Goal: Task Accomplishment & Management: Complete application form

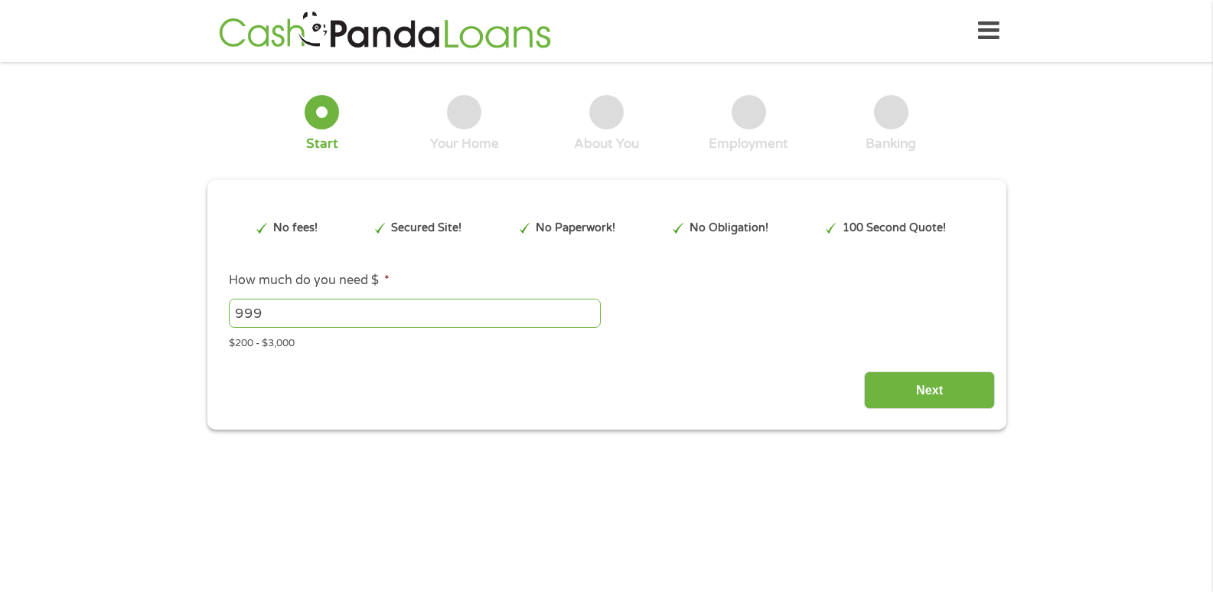
click at [590, 318] on input "999" at bounding box center [415, 313] width 372 height 29
click at [590, 318] on input "998" at bounding box center [415, 313] width 372 height 29
click at [589, 302] on input "998" at bounding box center [415, 313] width 372 height 29
click at [589, 308] on input "999" at bounding box center [415, 313] width 372 height 29
click at [589, 308] on input "1000" at bounding box center [415, 313] width 372 height 29
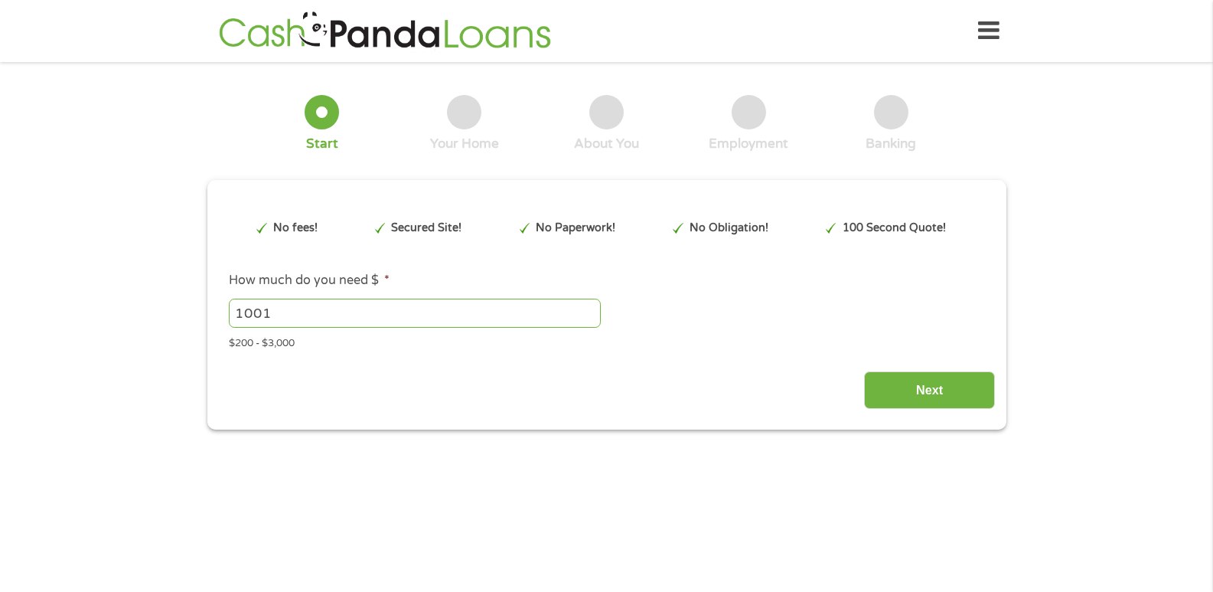
click at [589, 308] on input "1001" at bounding box center [415, 313] width 372 height 29
click at [589, 308] on input "1002" at bounding box center [415, 313] width 372 height 29
click at [589, 308] on input "1003" at bounding box center [415, 313] width 372 height 29
click at [589, 308] on input "1004" at bounding box center [415, 313] width 372 height 29
click at [589, 308] on input "1376" at bounding box center [415, 313] width 372 height 29
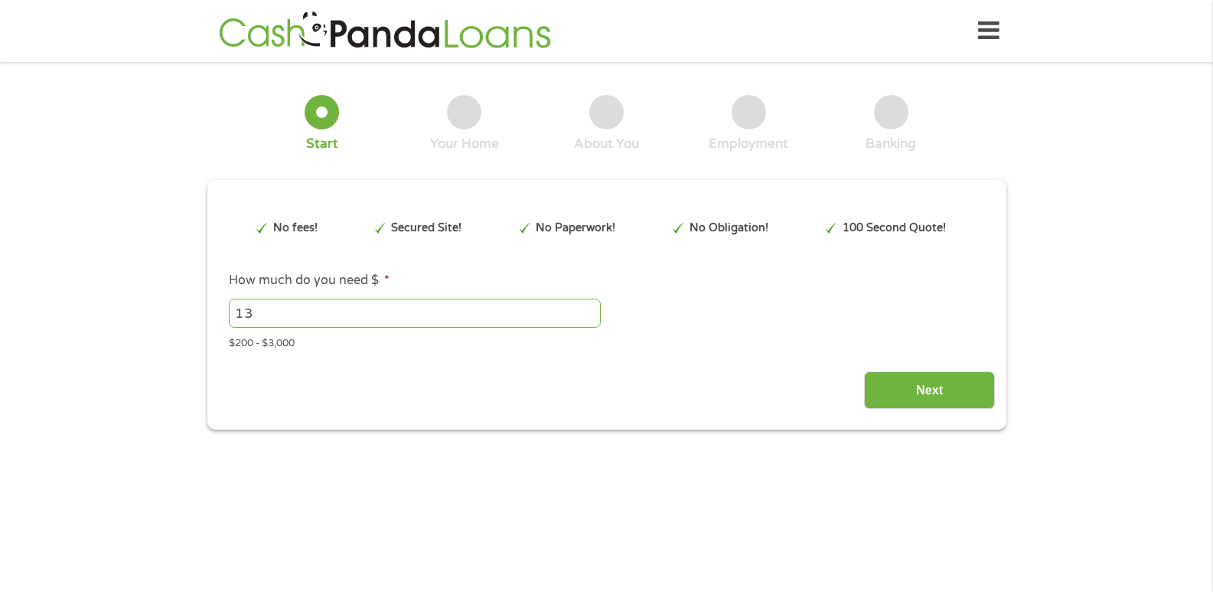
type input "1"
type input "3000"
click at [920, 387] on input "Next" at bounding box center [929, 390] width 131 height 38
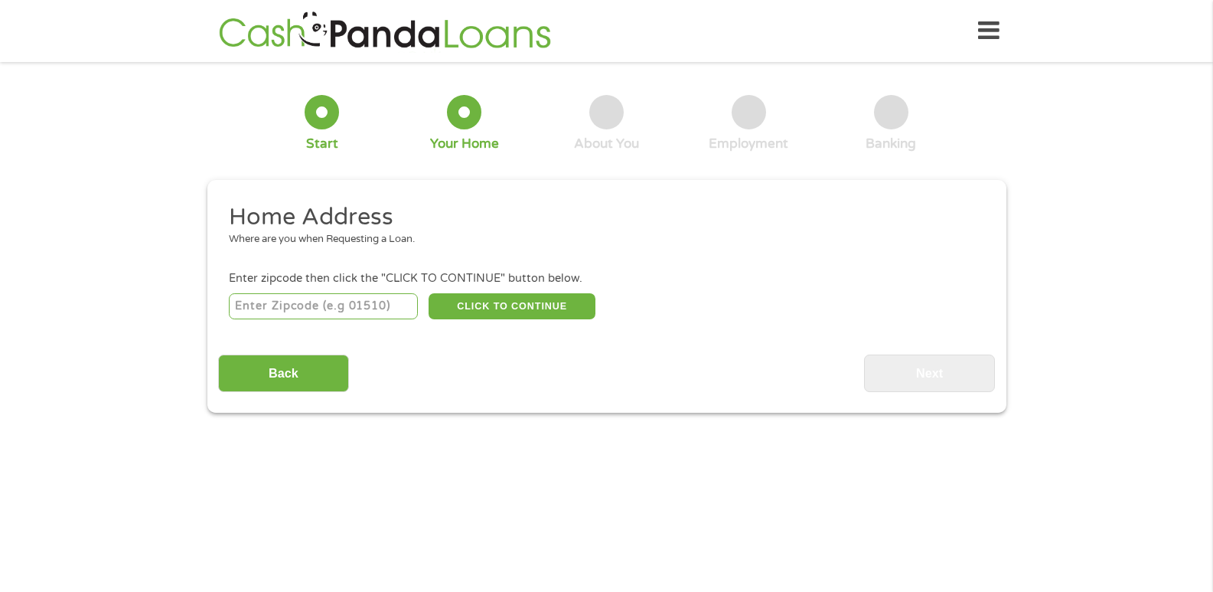
click at [327, 306] on input "number" at bounding box center [323, 306] width 189 height 26
type input "75237"
click at [519, 301] on button "CLICK TO CONTINUE" at bounding box center [512, 306] width 167 height 26
type input "75237"
type input "[GEOGRAPHIC_DATA]"
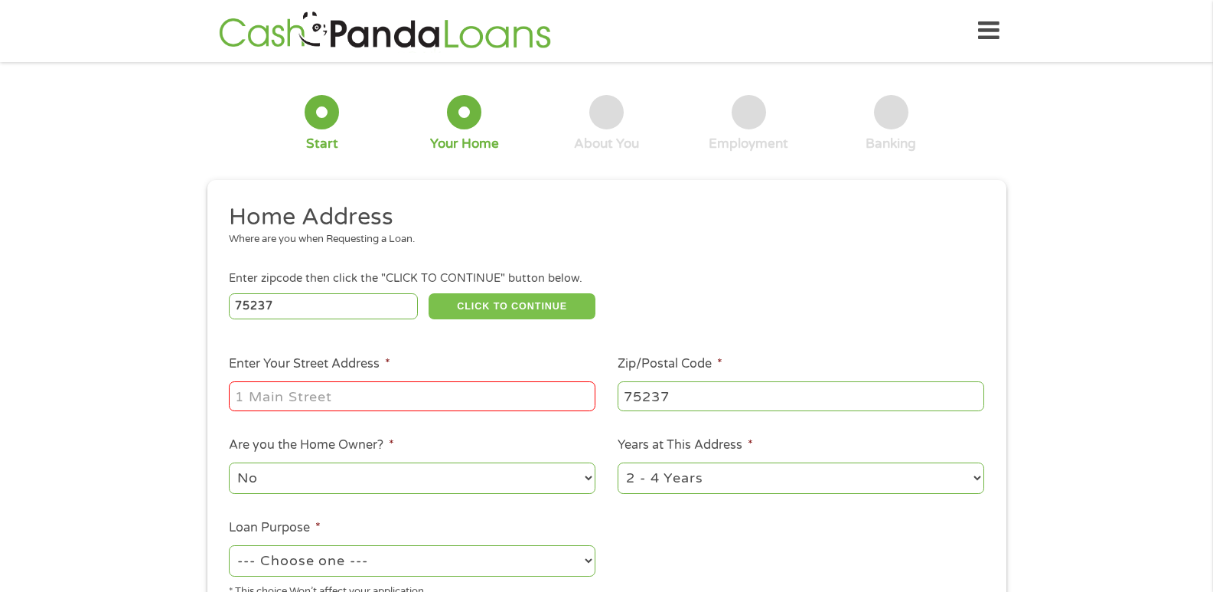
scroll to position [153, 0]
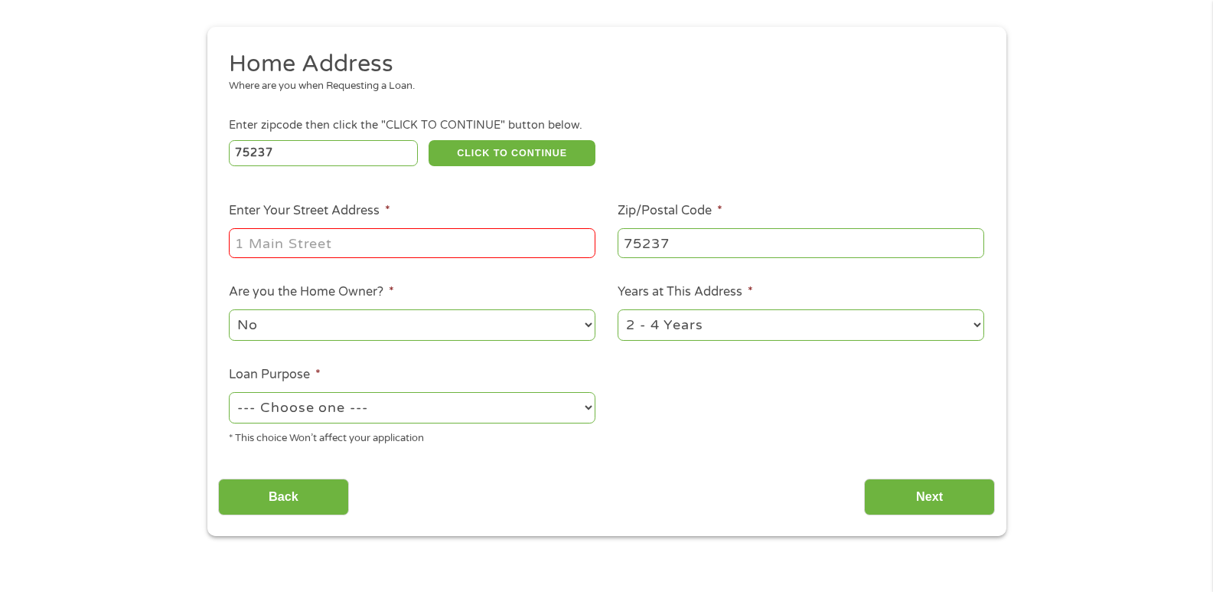
click at [377, 246] on input "Enter Your Street Address *" at bounding box center [412, 242] width 367 height 29
type input "[STREET_ADDRESS][PERSON_NAME]"
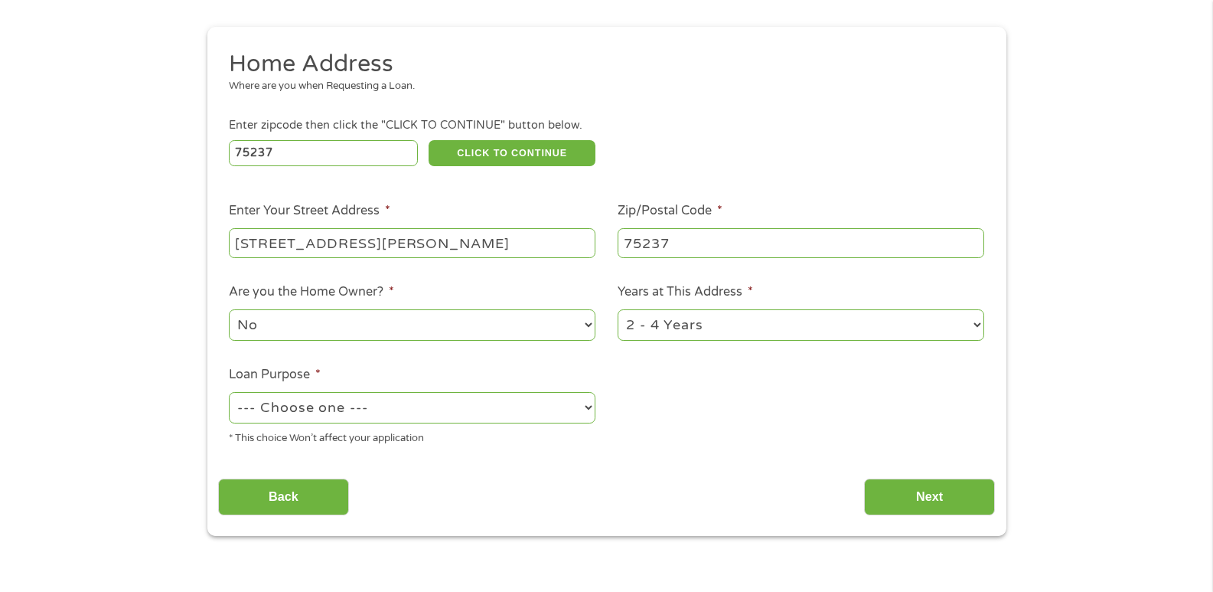
scroll to position [306, 0]
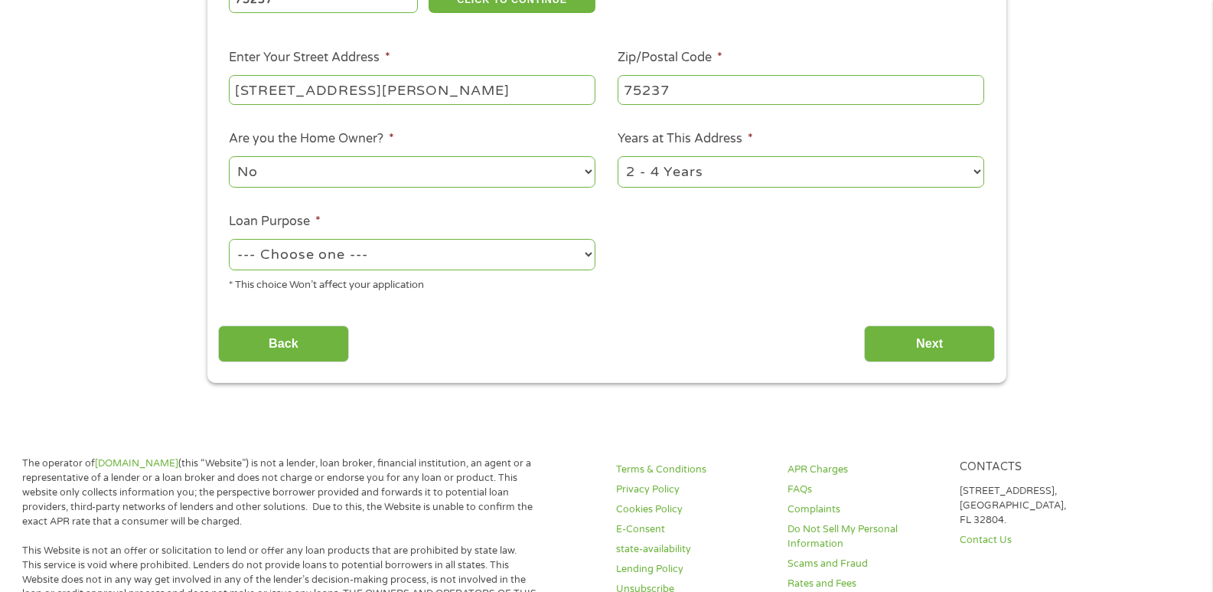
click at [586, 253] on select "--- Choose one --- Pay Bills Debt Consolidation Home Improvement Major Purchase…" at bounding box center [412, 254] width 367 height 31
select select "other"
click at [229, 239] on select "--- Choose one --- Pay Bills Debt Consolidation Home Improvement Major Purchase…" at bounding box center [412, 254] width 367 height 31
click at [910, 354] on input "Next" at bounding box center [929, 344] width 131 height 38
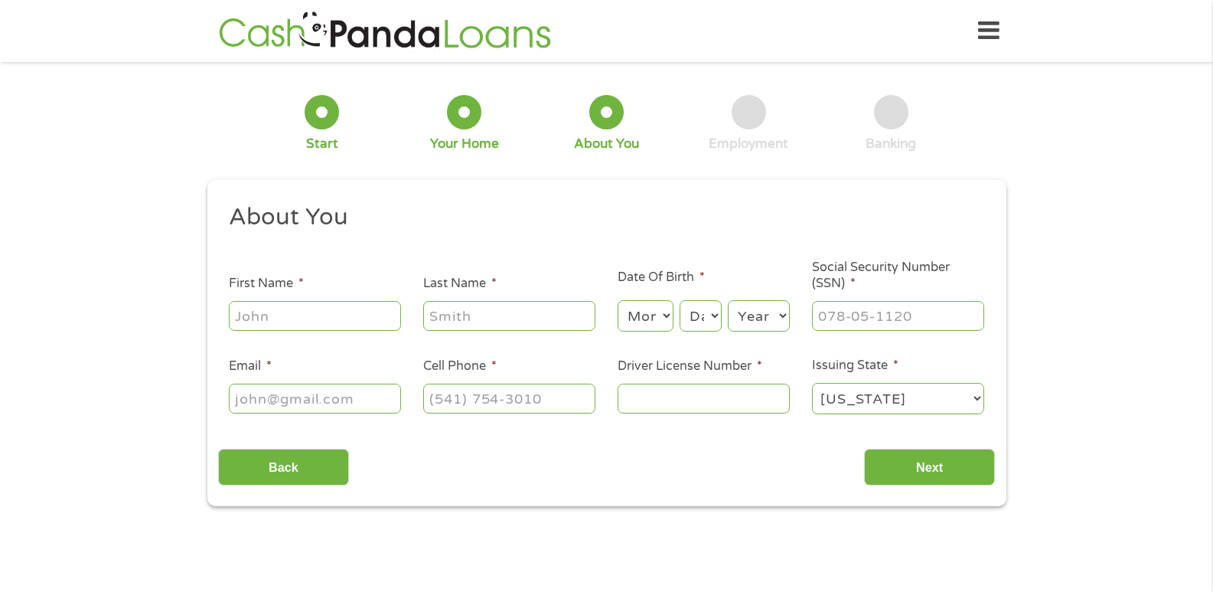
scroll to position [77, 0]
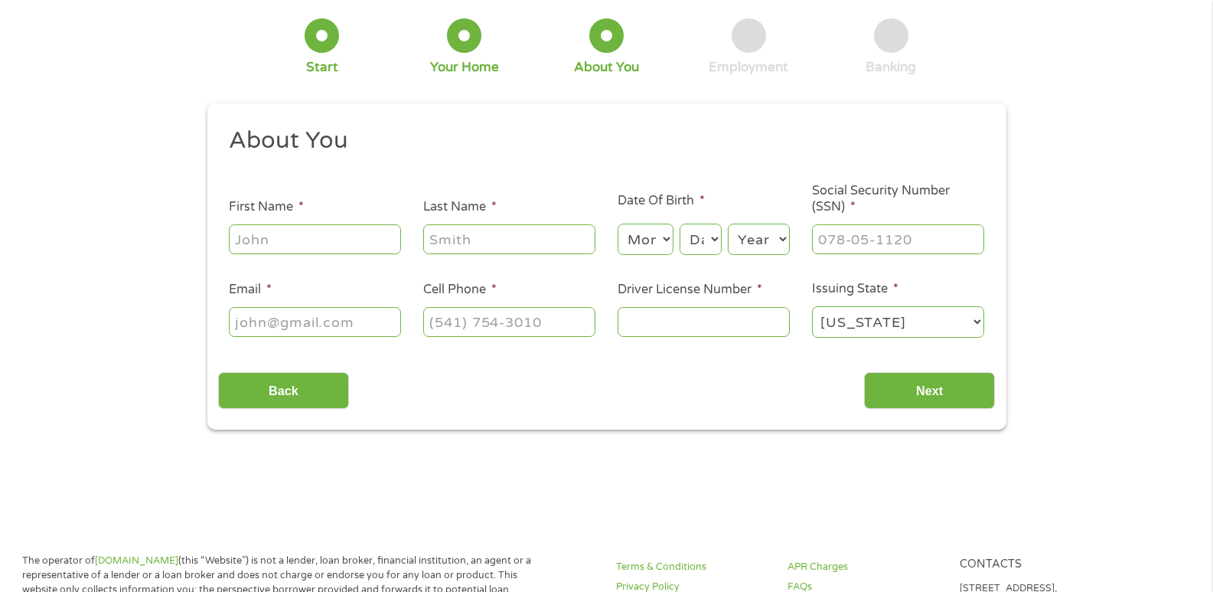
click at [348, 239] on input "First Name *" at bounding box center [315, 238] width 172 height 29
type input "ariel"
type input "[PERSON_NAME]"
type input "[EMAIL_ADDRESS][DOMAIN_NAME]"
type input "3059264069"
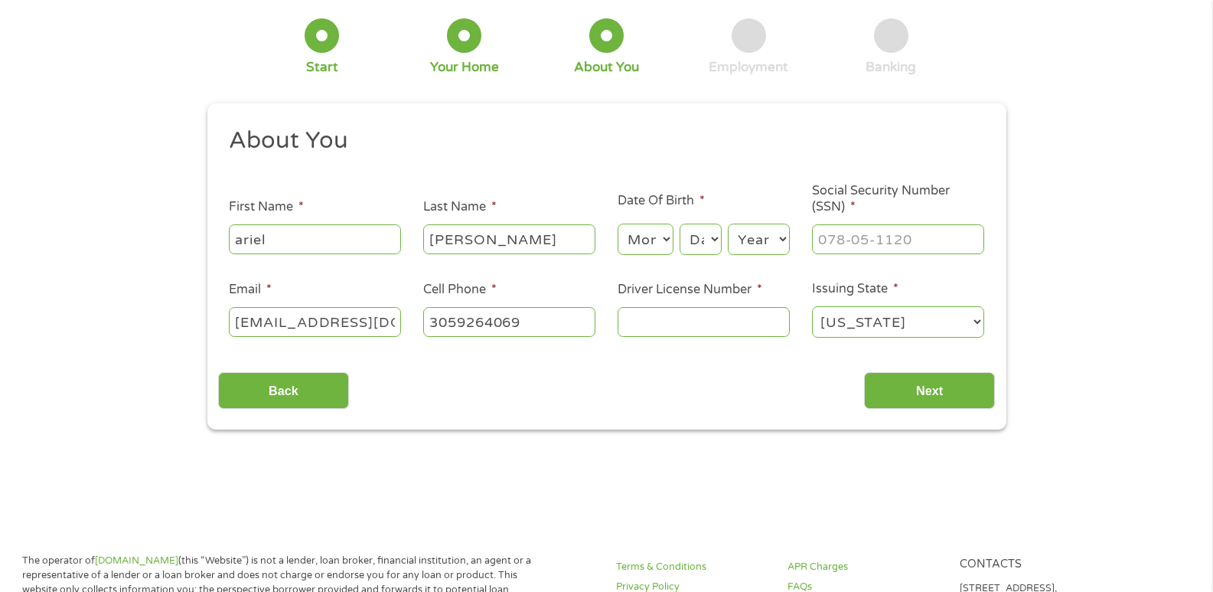
select select "[US_STATE]"
type input "[PHONE_NUMBER]"
click at [667, 239] on select "Month 1 2 3 4 5 6 7 8 9 10 11 12" at bounding box center [646, 239] width 56 height 31
select select "2"
click at [618, 224] on select "Month 1 2 3 4 5 6 7 8 9 10 11 12" at bounding box center [646, 239] width 56 height 31
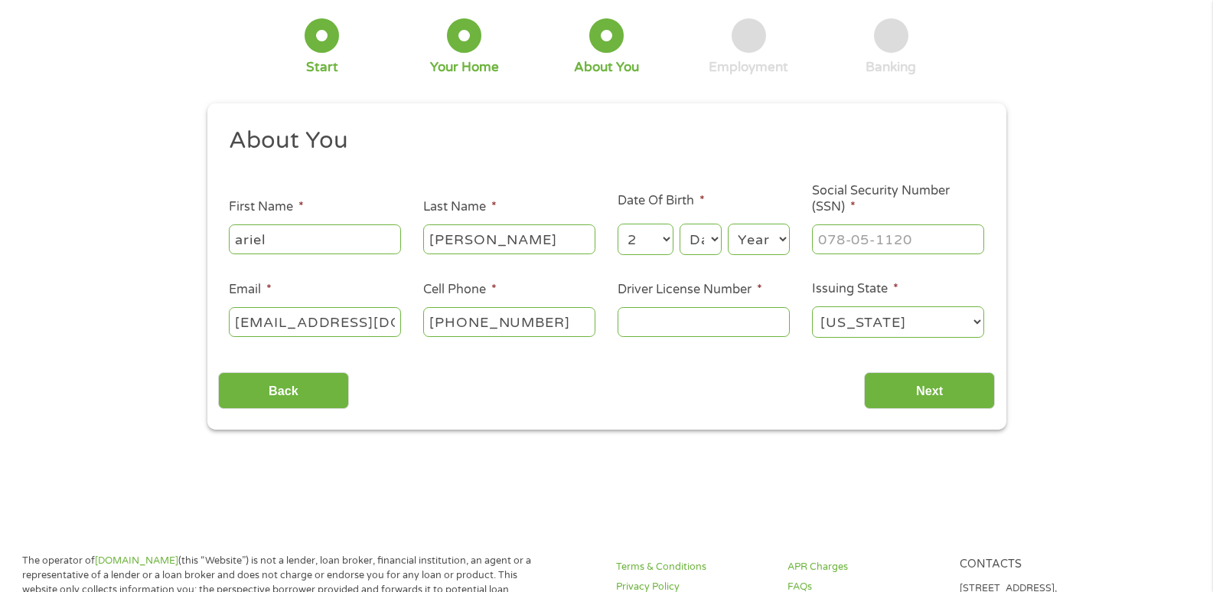
click at [713, 240] on select "Day 1 2 3 4 5 6 7 8 9 10 11 12 13 14 15 16 17 18 19 20 21 22 23 24 25 26 27 28 …" at bounding box center [700, 239] width 41 height 31
select select "26"
click at [680, 224] on select "Day 1 2 3 4 5 6 7 8 9 10 11 12 13 14 15 16 17 18 19 20 21 22 23 24 25 26 27 28 …" at bounding box center [700, 239] width 41 height 31
click at [783, 240] on select "Year [DATE] 2006 2005 2004 2003 2002 2001 2000 1999 1998 1997 1996 1995 1994 19…" at bounding box center [759, 239] width 62 height 31
select select "1971"
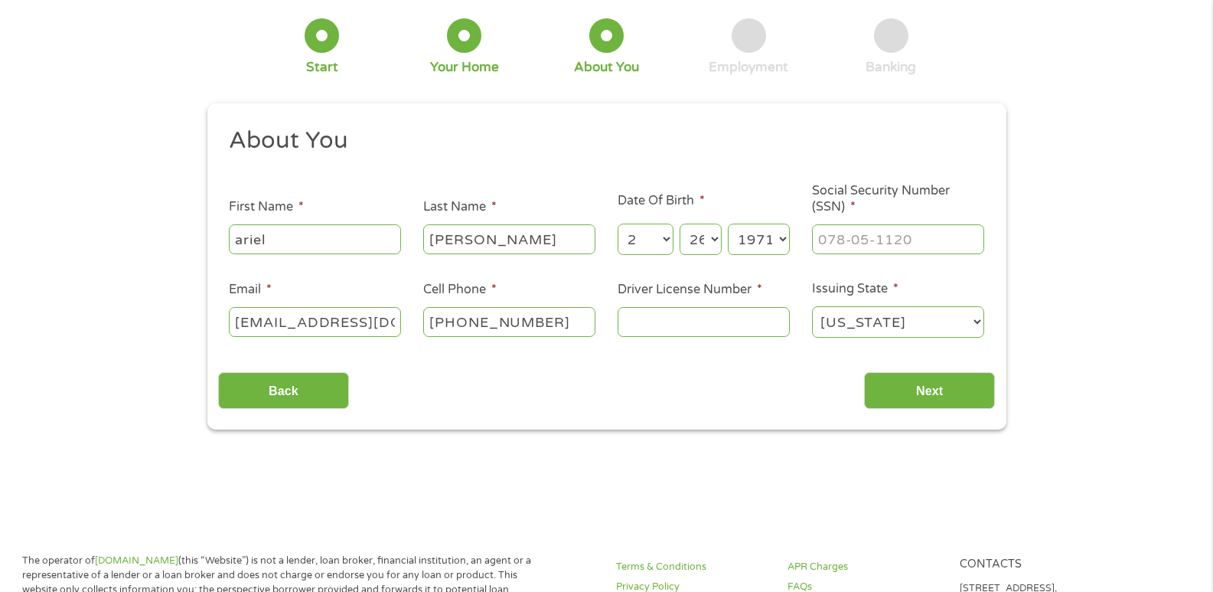
click at [728, 224] on select "Year [DATE] 2006 2005 2004 2003 2002 2001 2000 1999 1998 1997 1996 1995 1994 19…" at bounding box center [759, 239] width 62 height 31
click at [940, 237] on input "___-__-____" at bounding box center [898, 238] width 172 height 29
type input "154-15-6115"
click at [671, 319] on input "Driver License Number *" at bounding box center [704, 321] width 172 height 29
click at [900, 387] on input "Next" at bounding box center [929, 391] width 131 height 38
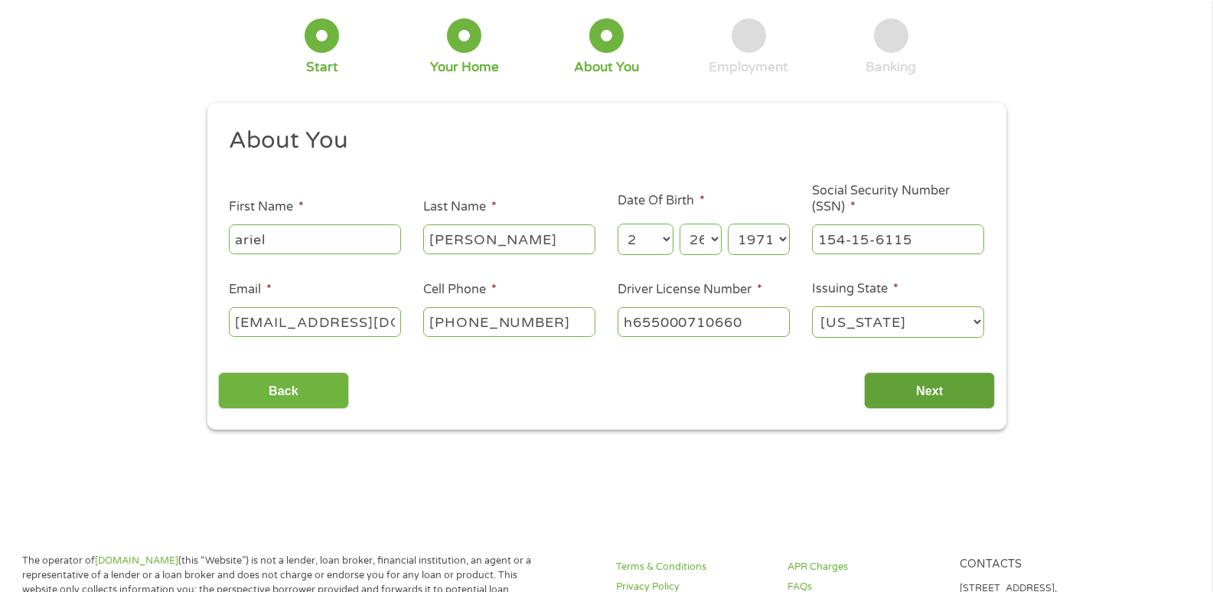
click at [929, 392] on input "Next" at bounding box center [929, 391] width 131 height 38
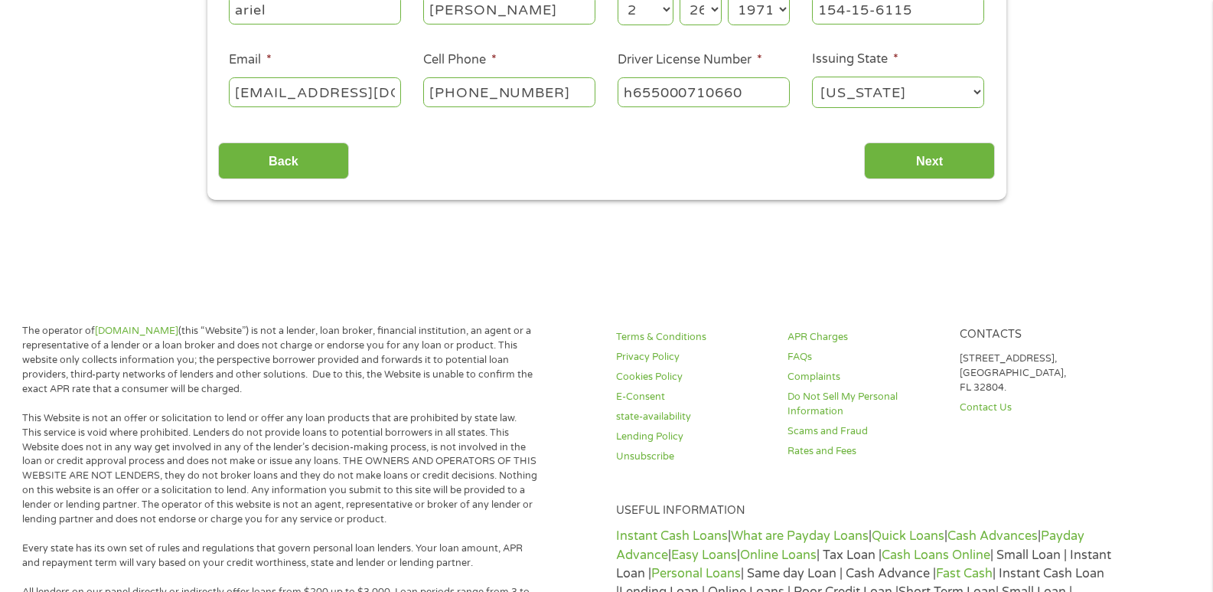
scroll to position [0, 0]
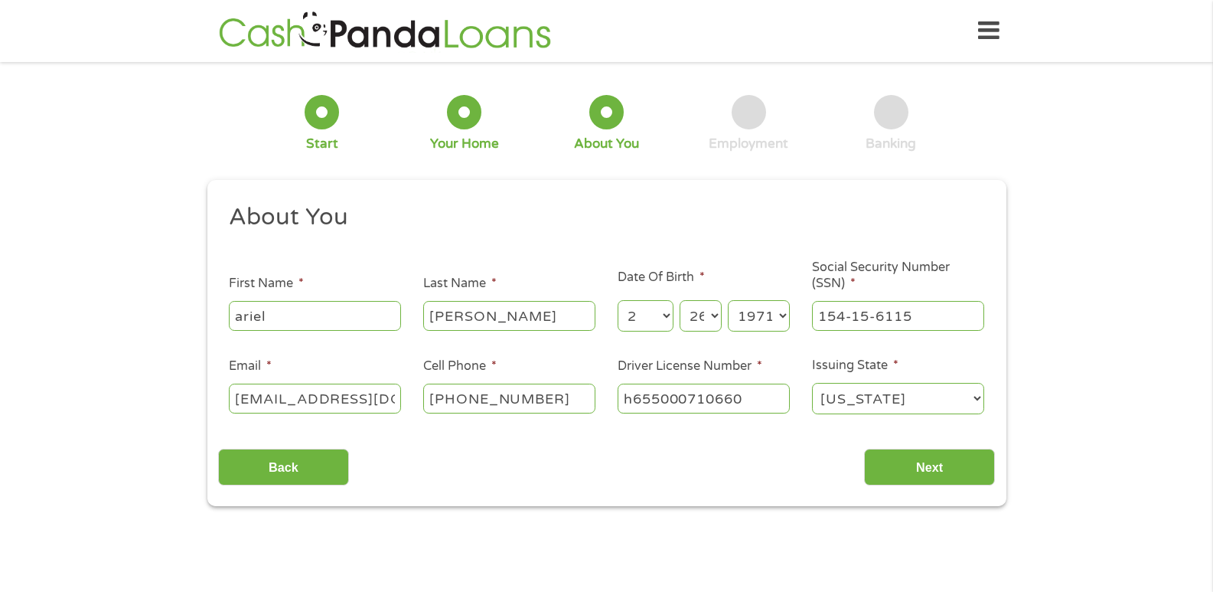
click at [765, 399] on input "h655000710660" at bounding box center [704, 397] width 172 height 29
type input "h"
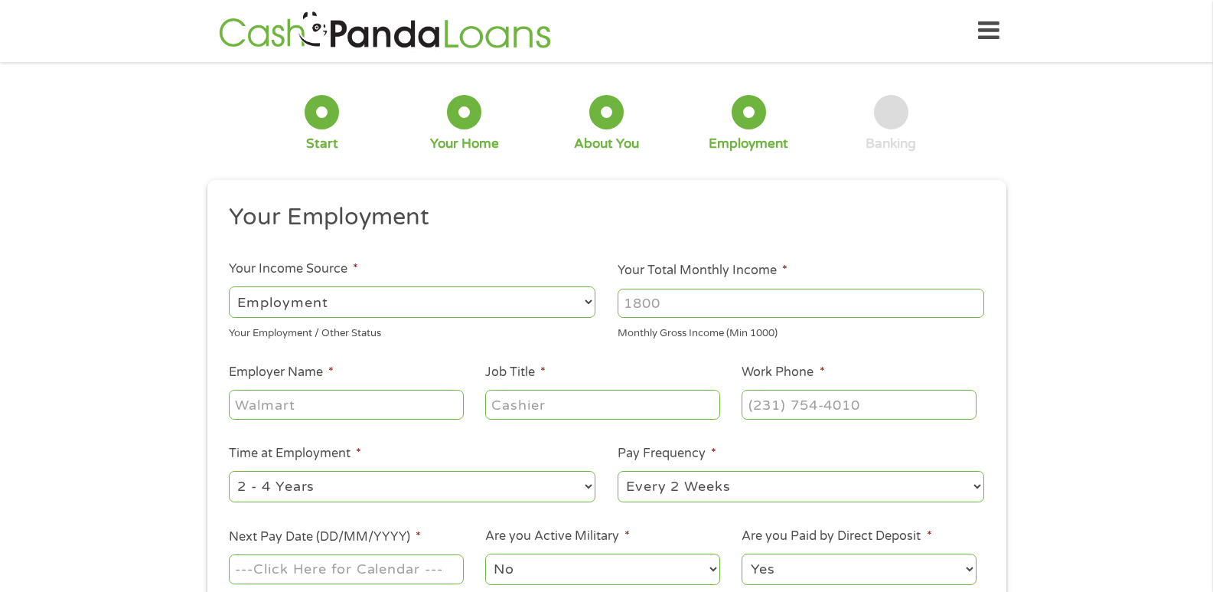
scroll to position [153, 0]
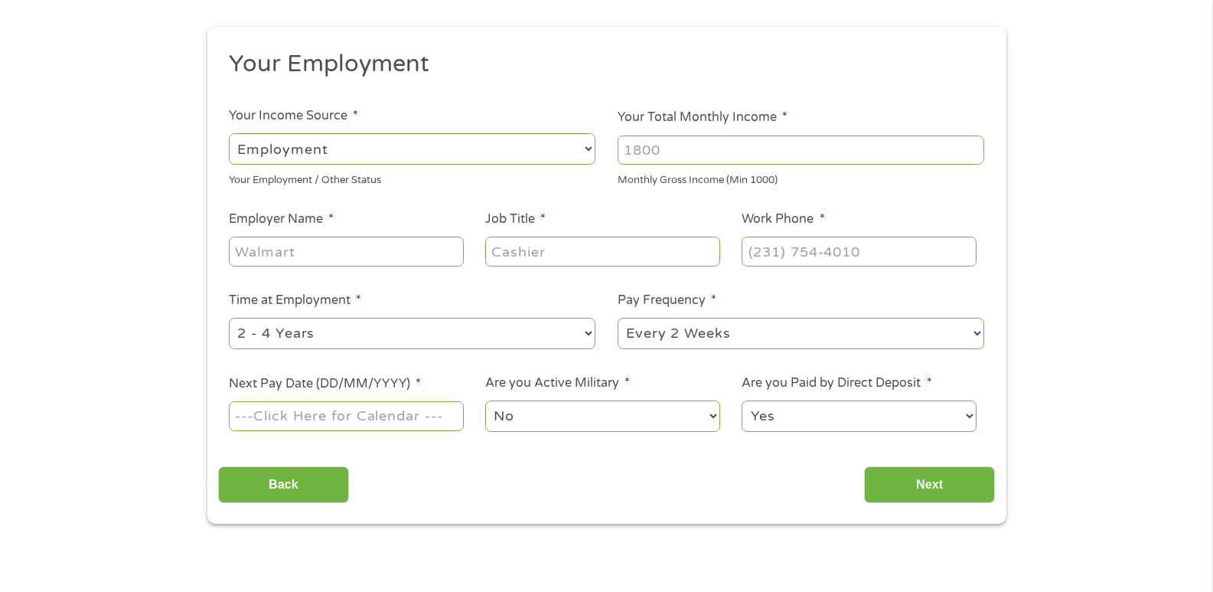
click at [774, 144] on input "Your Total Monthly Income *" at bounding box center [801, 149] width 367 height 29
type input "4000"
click at [348, 250] on input "Employer Name *" at bounding box center [346, 251] width 234 height 29
type input "jelwen"
click at [593, 255] on input "Job Title *" at bounding box center [602, 251] width 234 height 29
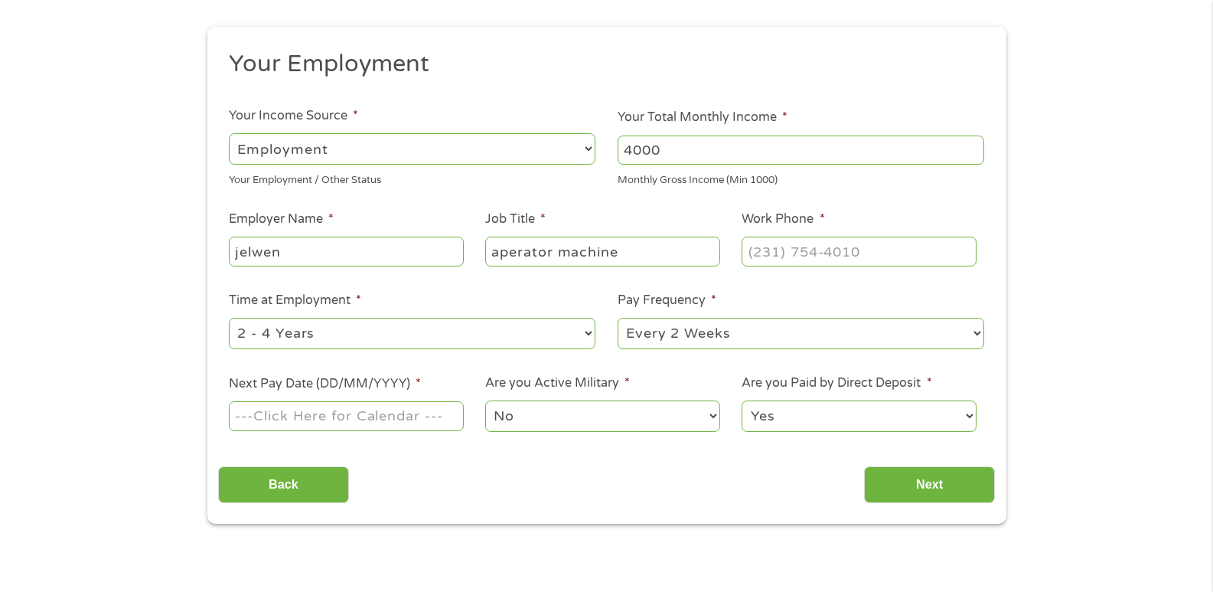
type input "aperator machine"
click at [941, 250] on input "(___) ___-____" at bounding box center [859, 251] width 234 height 29
click at [758, 245] on input "(___) ___-____" at bounding box center [859, 251] width 234 height 29
type input "[PHONE_NUMBER]"
click at [1160, 339] on div "1 Start 2 Your Home 3 About You 4 Employment 5 Banking 6 This field is hidden w…" at bounding box center [606, 222] width 1213 height 604
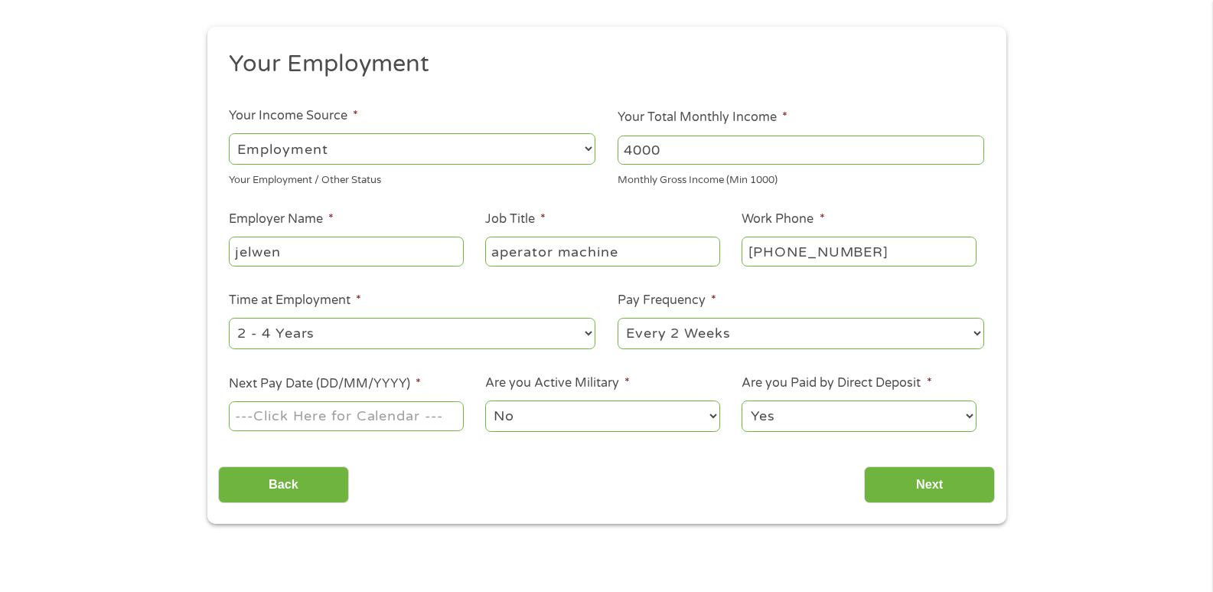
scroll to position [306, 0]
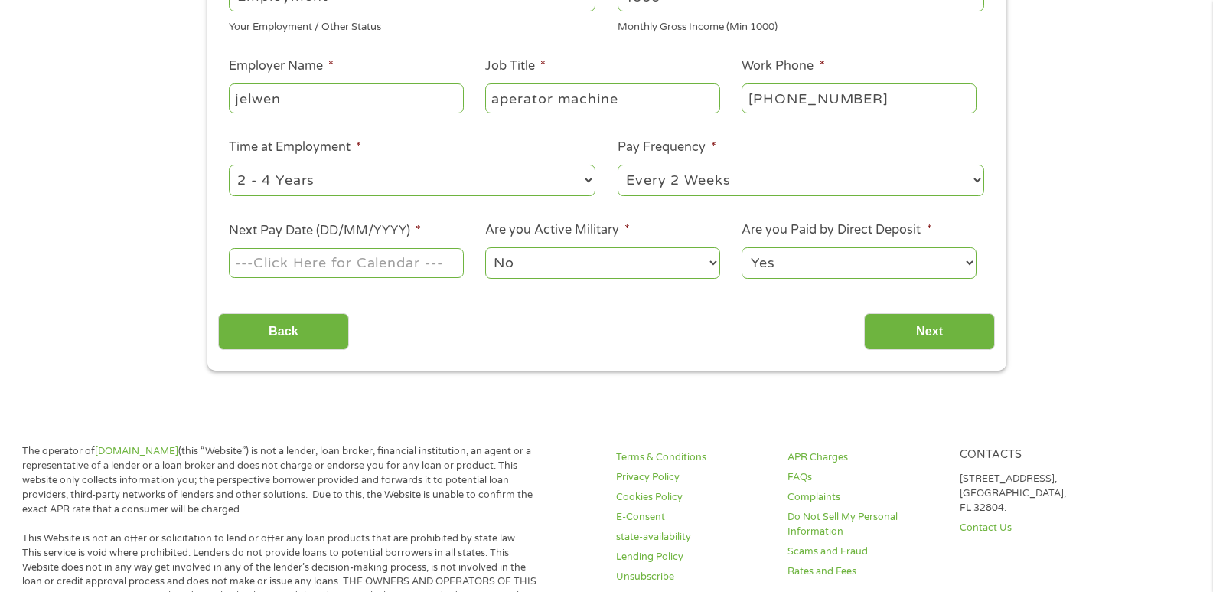
click at [326, 261] on body "Home Get Loan Offer How it works FAQs Blog Cash Loans Quick Loans Online Loans …" at bounding box center [606, 594] width 1213 height 1801
click at [327, 261] on input "Next Pay Date (DD/MM/YYYY) *" at bounding box center [346, 262] width 234 height 29
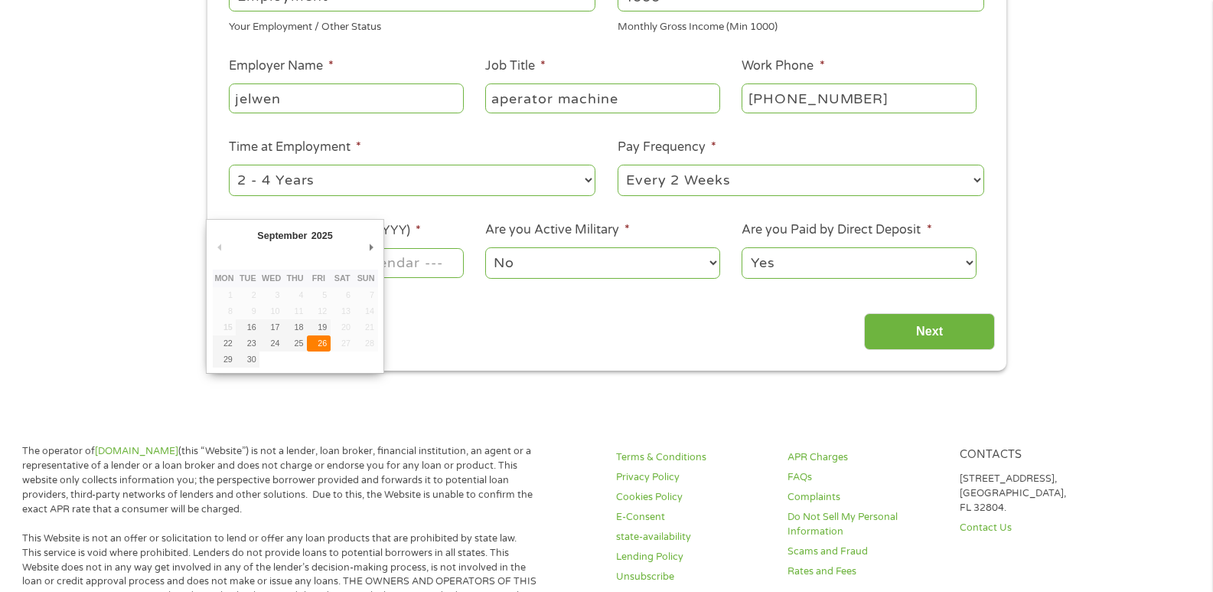
type input "[DATE]"
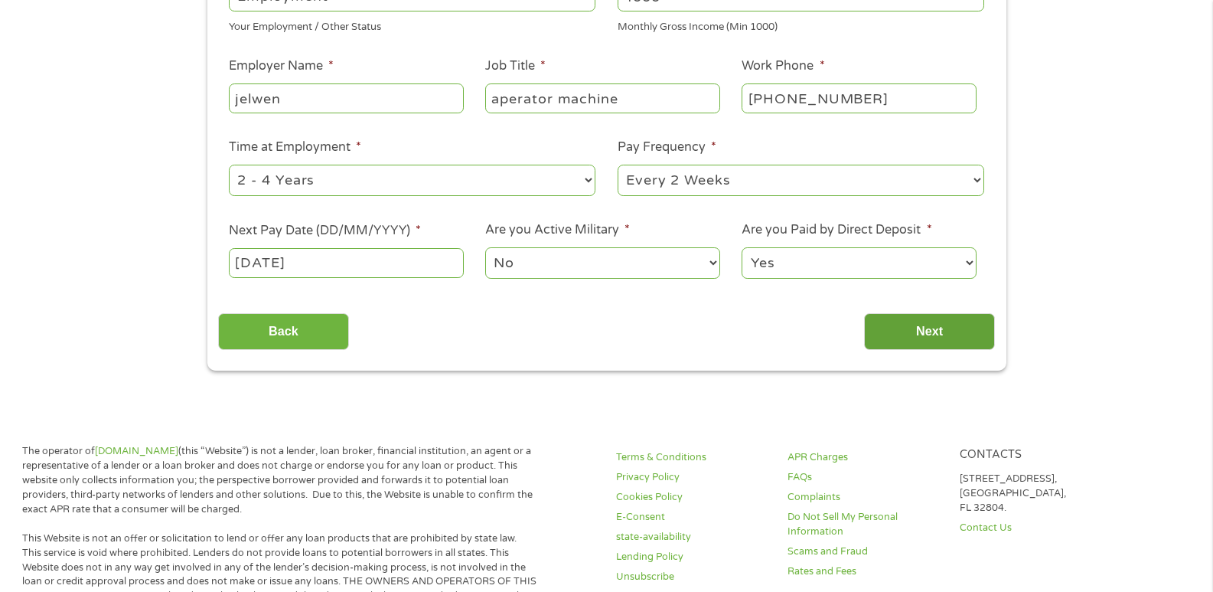
click at [955, 331] on input "Next" at bounding box center [929, 332] width 131 height 38
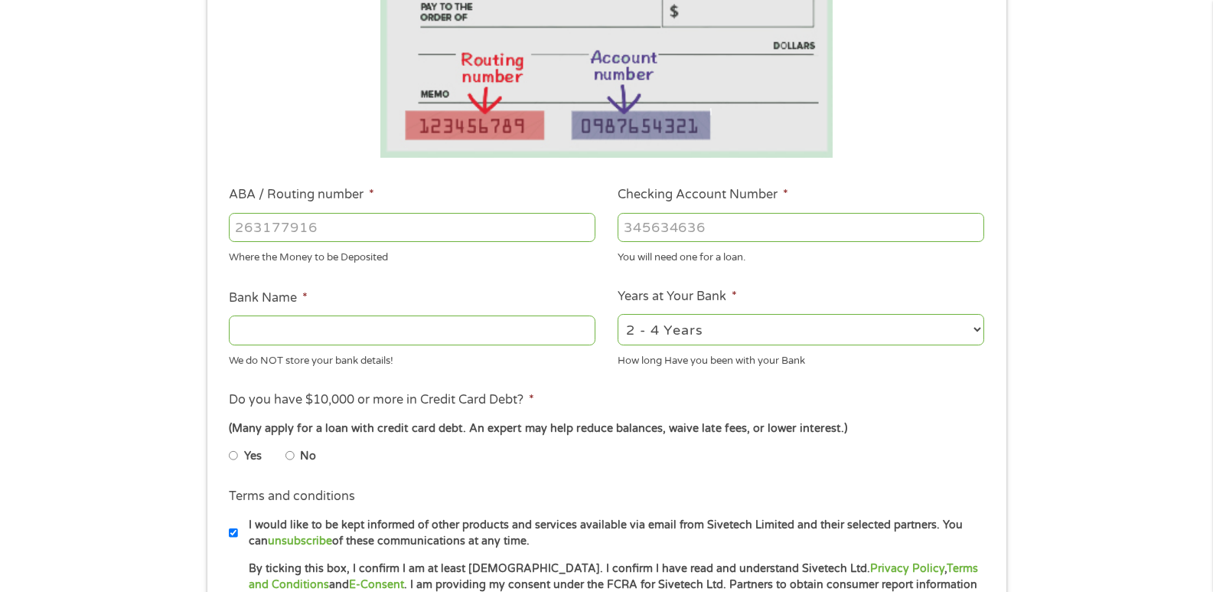
click at [361, 224] on input "ABA / Routing number *" at bounding box center [412, 227] width 367 height 29
type input "267084131"
type input "[PERSON_NAME] [PERSON_NAME] BANK NA"
type input "267084131"
click at [847, 224] on input "Checking Account Number *" at bounding box center [801, 227] width 367 height 29
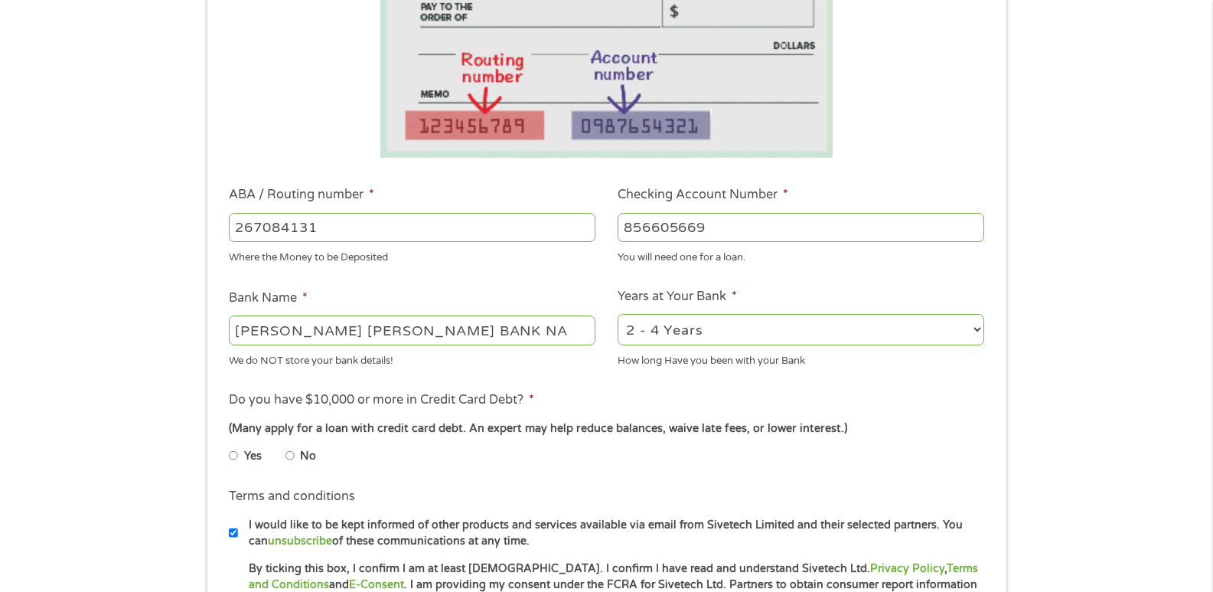
scroll to position [536, 0]
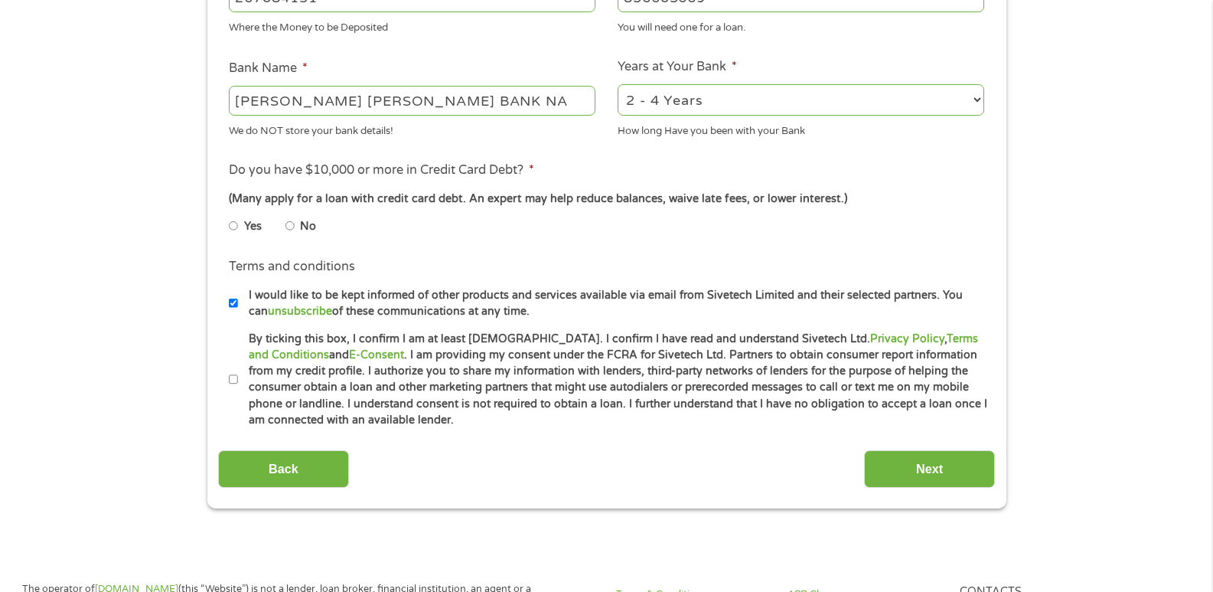
type input "856605669"
click at [290, 227] on input "No" at bounding box center [290, 226] width 9 height 24
radio input "true"
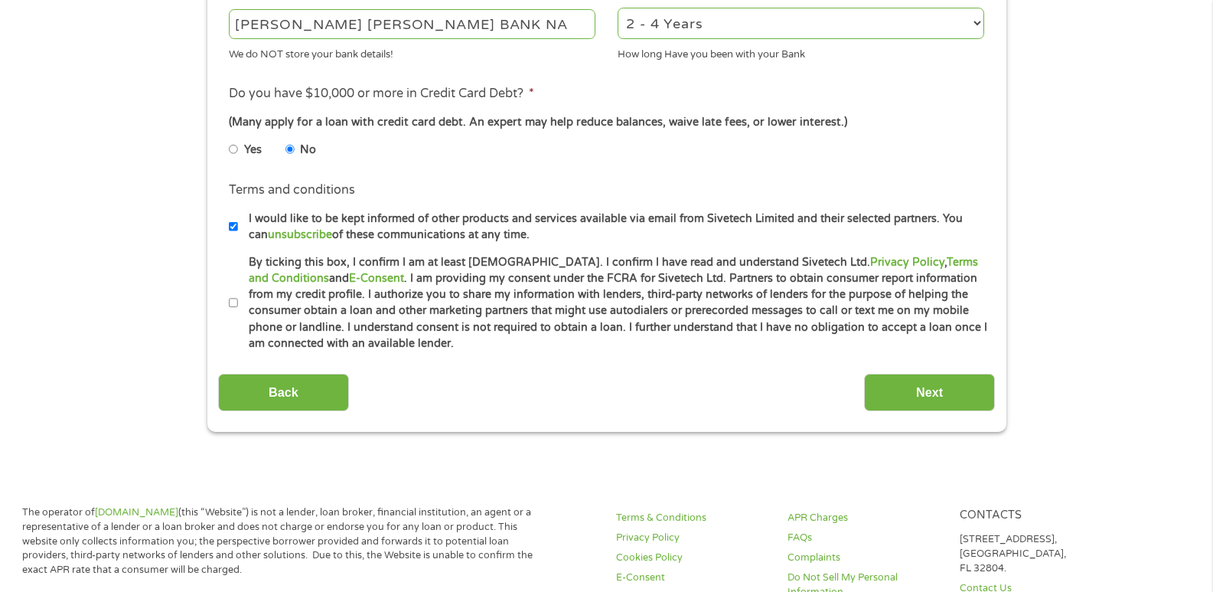
drag, startPoint x: 232, startPoint y: 302, endPoint x: 247, endPoint y: 327, distance: 29.5
click at [232, 304] on input "By ticking this box, I confirm I am at least [DEMOGRAPHIC_DATA]. I confirm I ha…" at bounding box center [233, 303] width 9 height 24
checkbox input "true"
click at [930, 391] on input "Next" at bounding box center [929, 393] width 131 height 38
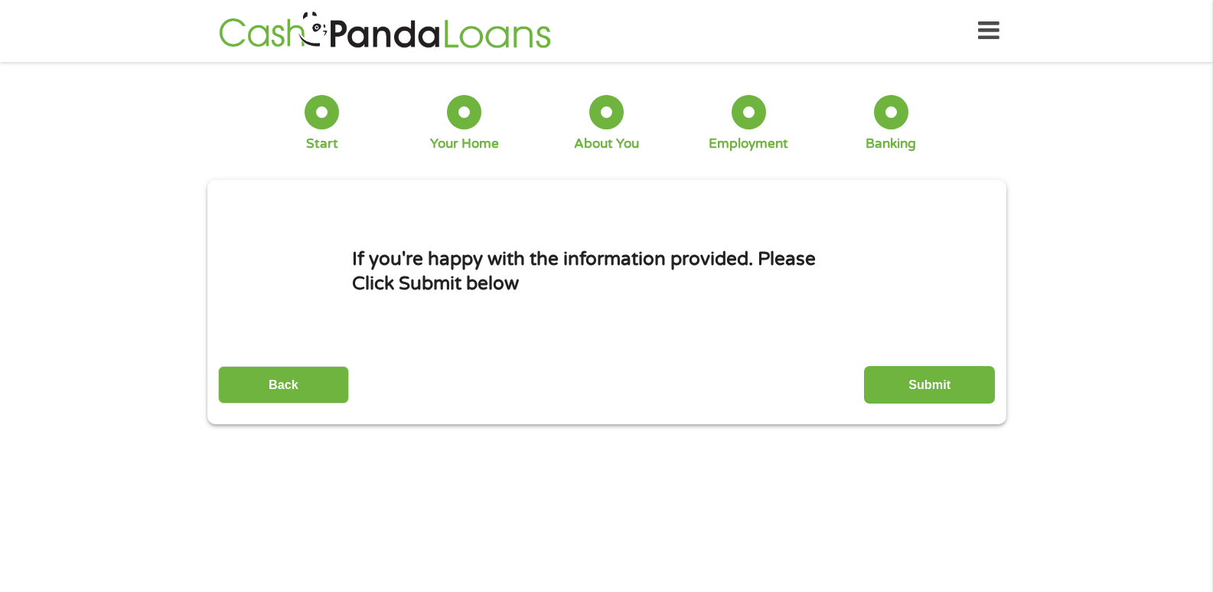
scroll to position [6, 6]
click at [904, 385] on input "Submit" at bounding box center [929, 385] width 131 height 38
